Goal: Information Seeking & Learning: Learn about a topic

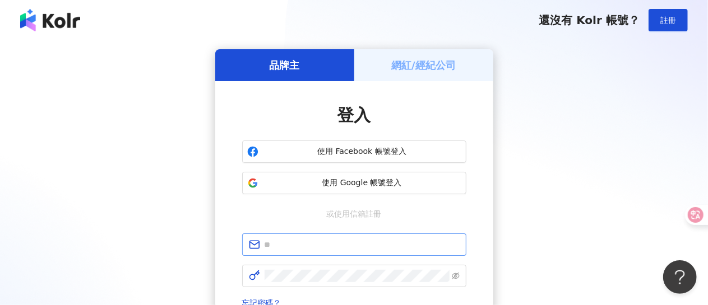
type input "**********"
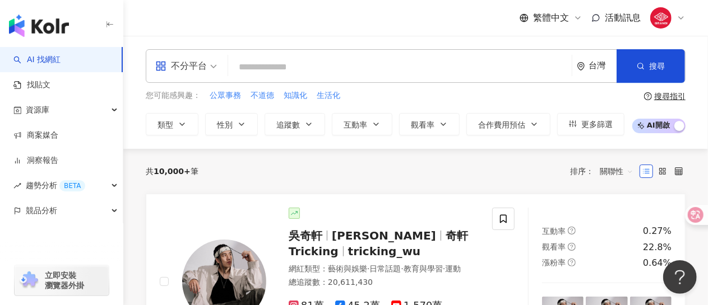
paste input "**********"
type input "**********"
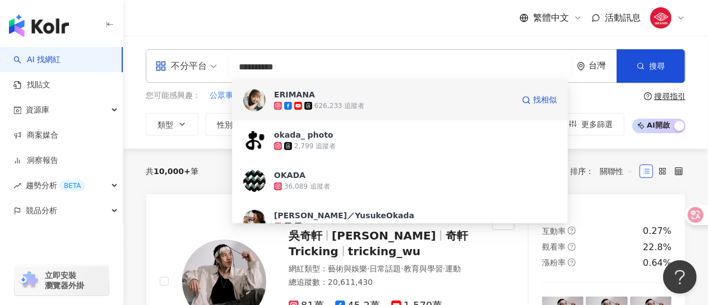
click at [409, 102] on div "626,233 追蹤者" at bounding box center [393, 105] width 239 height 11
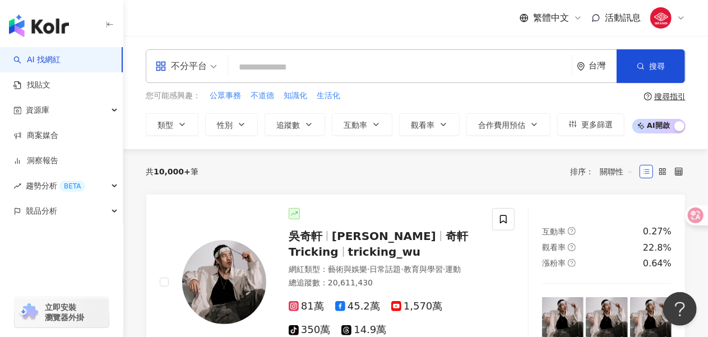
click at [280, 70] on input "search" at bounding box center [400, 67] width 335 height 21
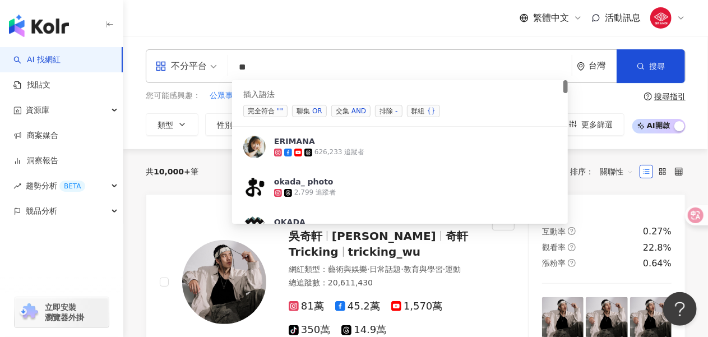
type input "*"
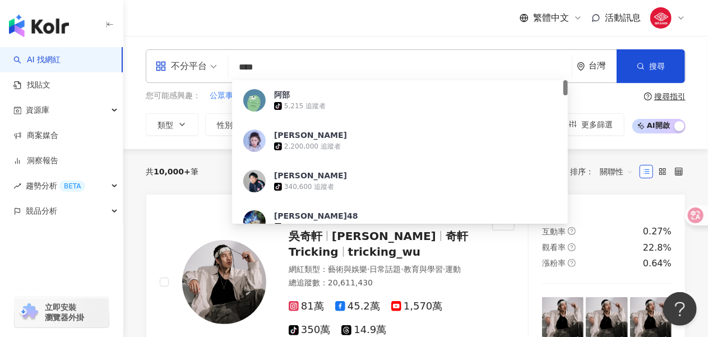
type input "***"
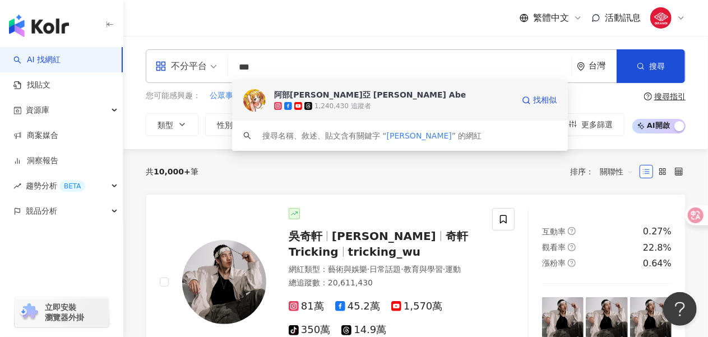
click at [367, 98] on span "阿部[PERSON_NAME]亞 [PERSON_NAME] Abe" at bounding box center [393, 94] width 239 height 11
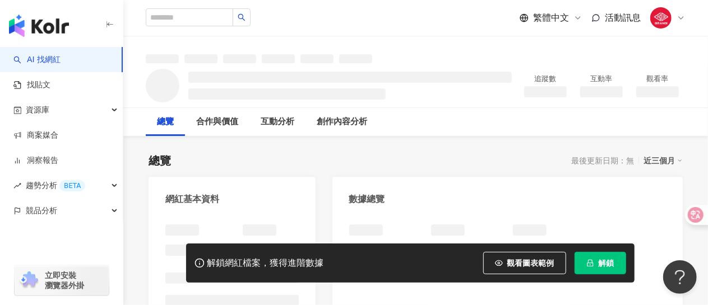
click at [488, 161] on div "總覽 最後更新日期：無 近三個月" at bounding box center [416, 161] width 534 height 16
click at [611, 265] on span "解鎖" at bounding box center [607, 263] width 16 height 9
click at [601, 263] on span "解鎖" at bounding box center [607, 263] width 16 height 9
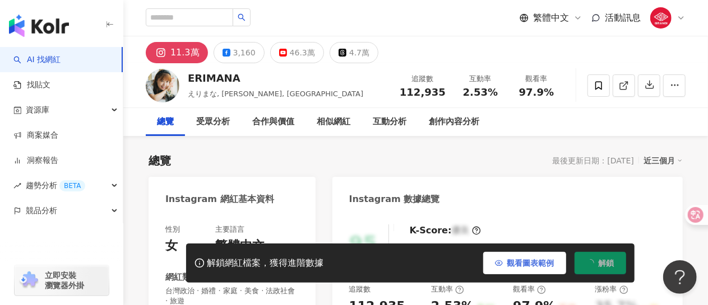
click at [599, 262] on span "解鎖" at bounding box center [607, 263] width 16 height 9
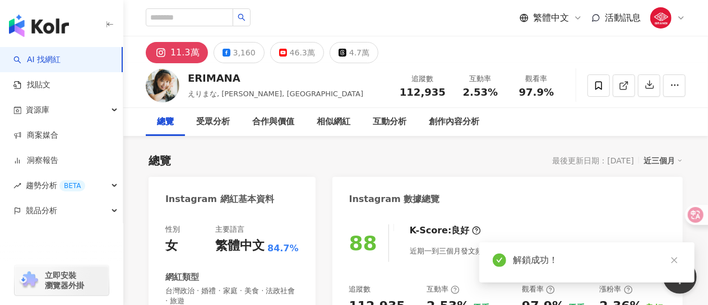
click at [298, 52] on div "46.3萬" at bounding box center [302, 53] width 25 height 16
click at [296, 54] on div "46.3萬" at bounding box center [302, 53] width 25 height 16
click at [290, 59] on div "46.3萬" at bounding box center [302, 53] width 25 height 16
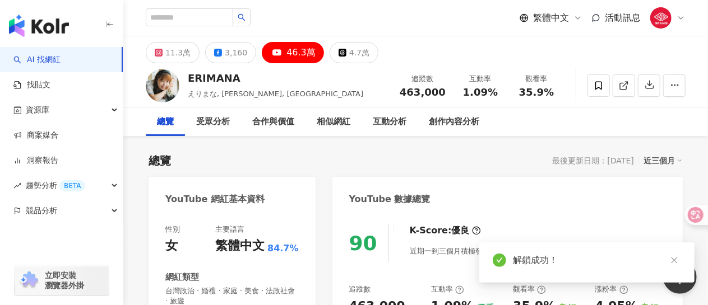
click at [291, 54] on div "46.3萬" at bounding box center [300, 53] width 29 height 16
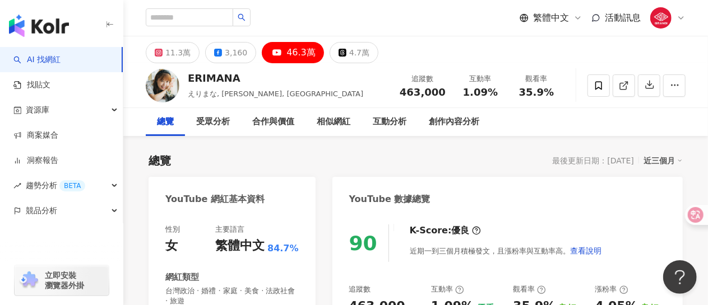
click at [674, 305] on icon "close" at bounding box center [674, 310] width 6 height 6
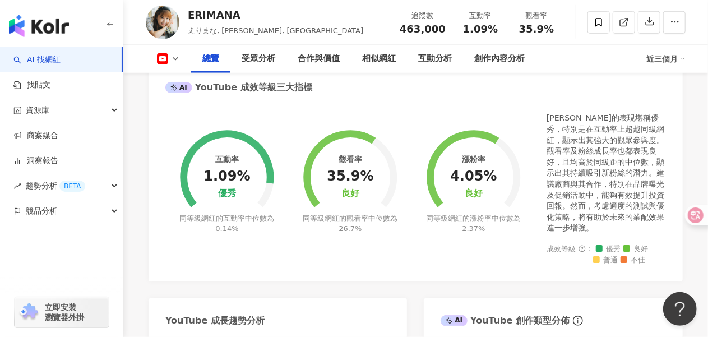
scroll to position [448, 0]
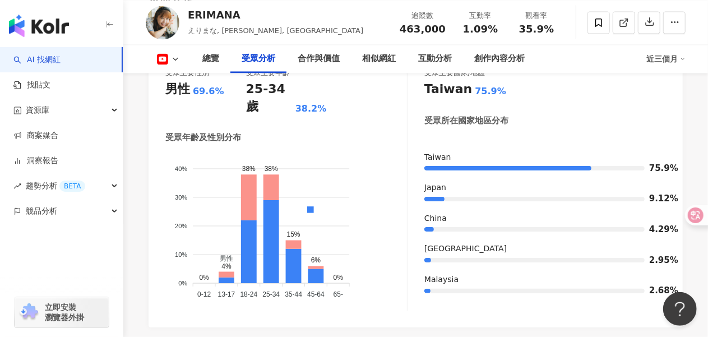
scroll to position [1065, 0]
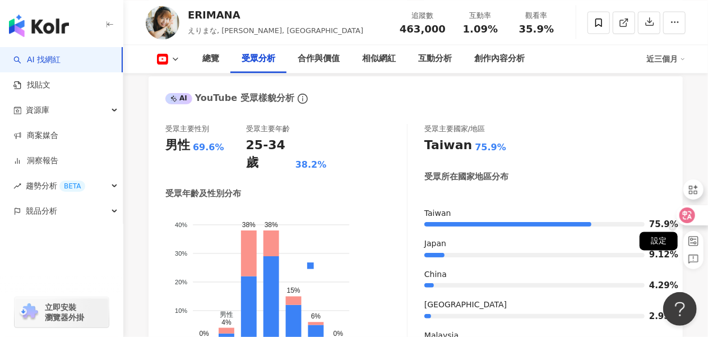
click at [673, 228] on div "設定" at bounding box center [658, 241] width 49 height 30
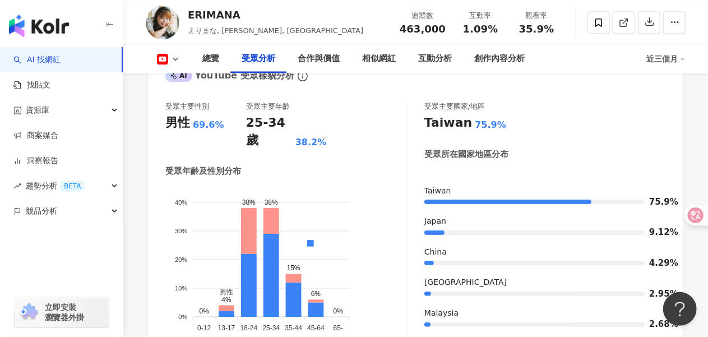
scroll to position [1083, 0]
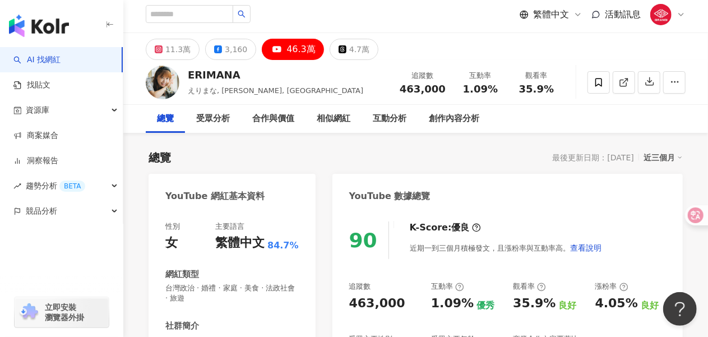
scroll to position [0, 0]
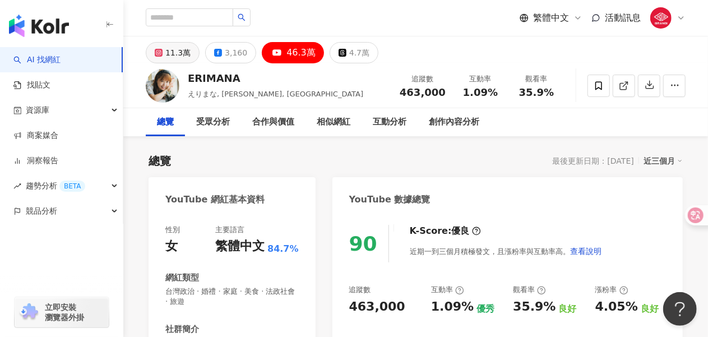
click at [173, 56] on div "11.3萬" at bounding box center [177, 53] width 25 height 16
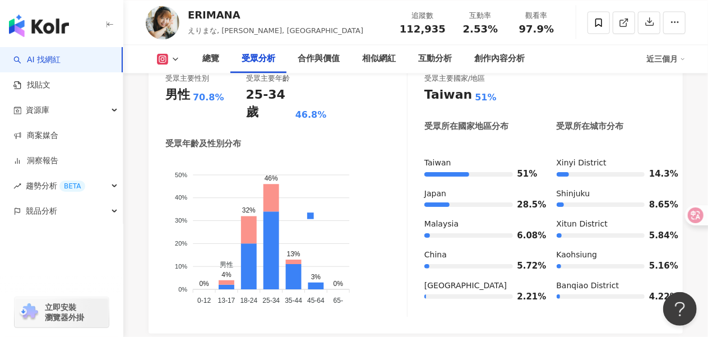
scroll to position [1088, 0]
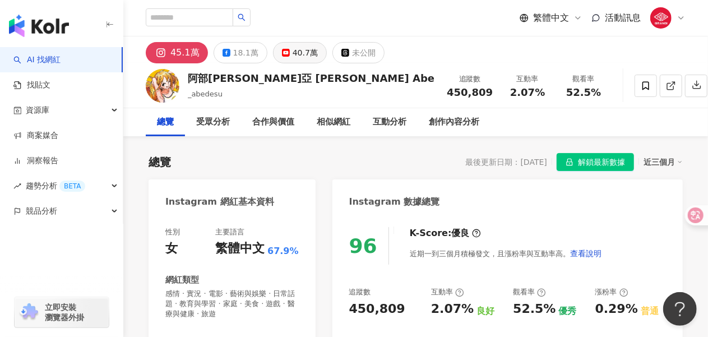
click at [293, 48] on div "40.7萬" at bounding box center [305, 53] width 25 height 16
